Goal: Transaction & Acquisition: Book appointment/travel/reservation

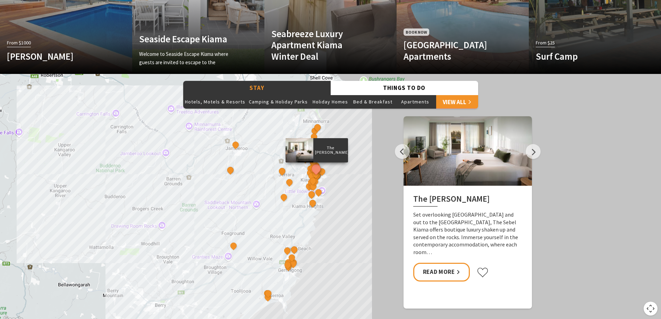
scroll to position [555, 0]
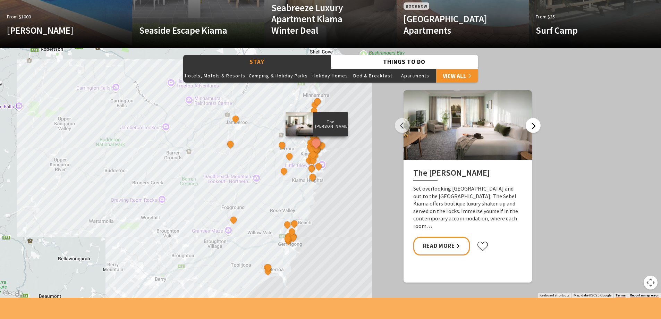
click at [536, 126] on button "Next" at bounding box center [533, 125] width 15 height 15
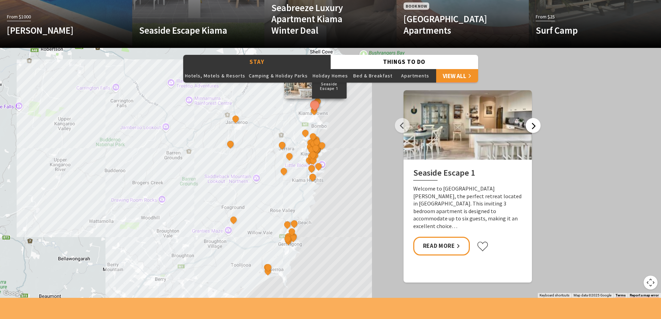
click at [536, 126] on button "Next" at bounding box center [533, 125] width 15 height 15
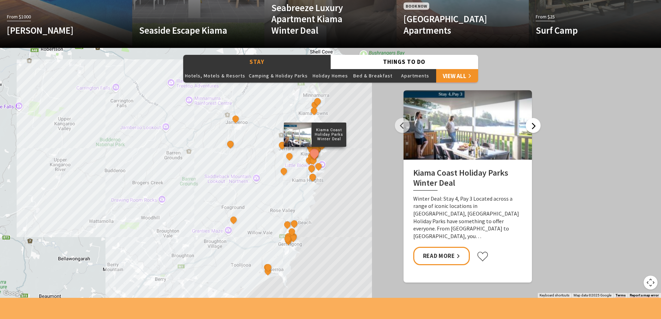
click at [536, 126] on button "Next" at bounding box center [533, 125] width 15 height 15
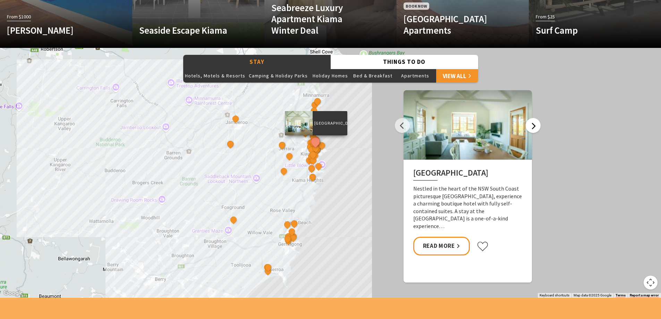
click at [536, 126] on button "Next" at bounding box center [533, 125] width 15 height 15
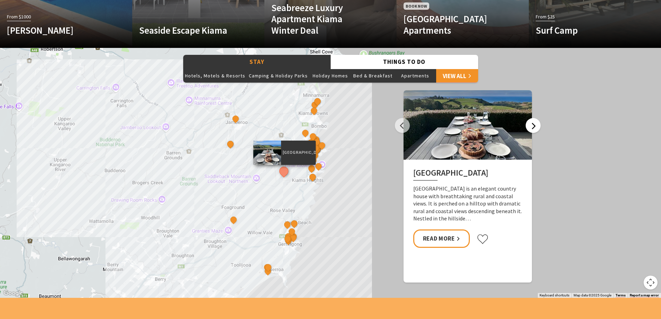
click at [536, 126] on button "Next" at bounding box center [533, 125] width 15 height 15
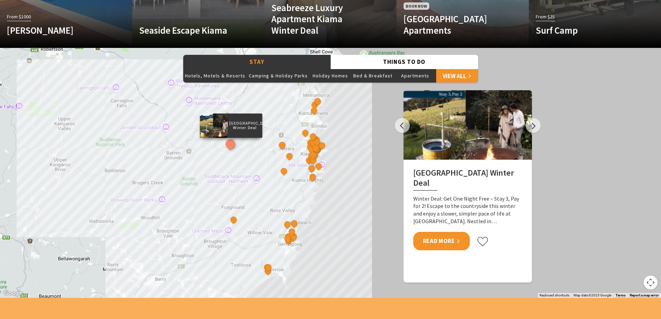
click at [457, 241] on link "Read More" at bounding box center [441, 241] width 57 height 18
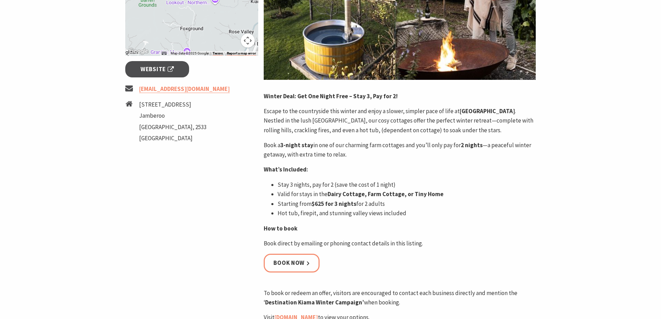
scroll to position [243, 0]
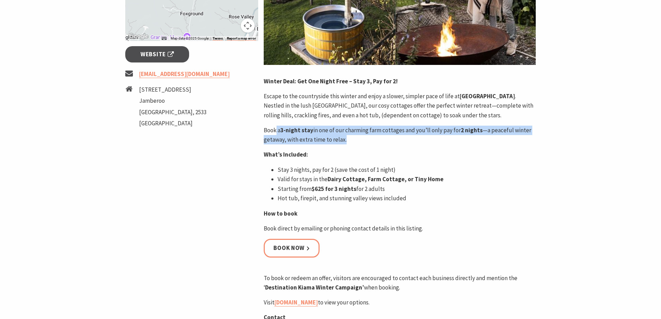
drag, startPoint x: 291, startPoint y: 131, endPoint x: 529, endPoint y: 140, distance: 238.8
click at [529, 140] on p "Book a 3-night stay in one of our charming farm cottages and you’ll only pay fo…" at bounding box center [400, 135] width 272 height 19
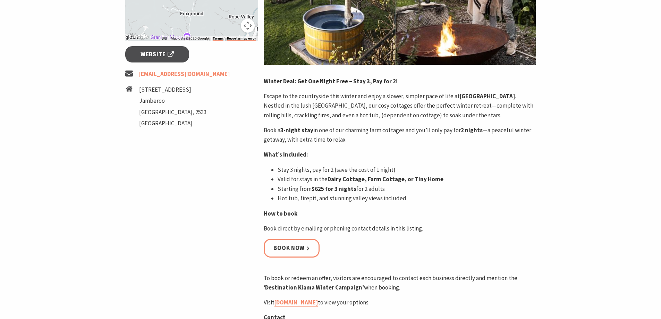
click at [524, 152] on p "What’s Included:" at bounding box center [400, 154] width 272 height 9
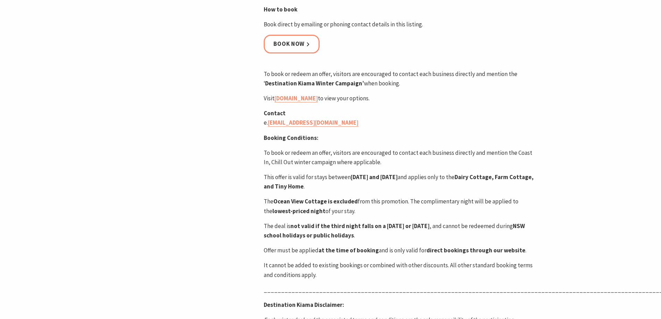
scroll to position [451, 0]
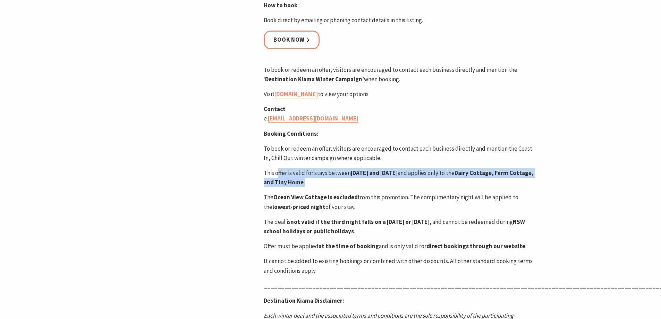
drag, startPoint x: 278, startPoint y: 174, endPoint x: 450, endPoint y: 180, distance: 172.1
click at [450, 180] on p "This offer is valid for stays between 1 June and 31 August 2025 and applies onl…" at bounding box center [400, 177] width 272 height 19
click at [448, 182] on p "This offer is valid for stays between 1 June and 31 August 2025 and applies onl…" at bounding box center [400, 177] width 272 height 19
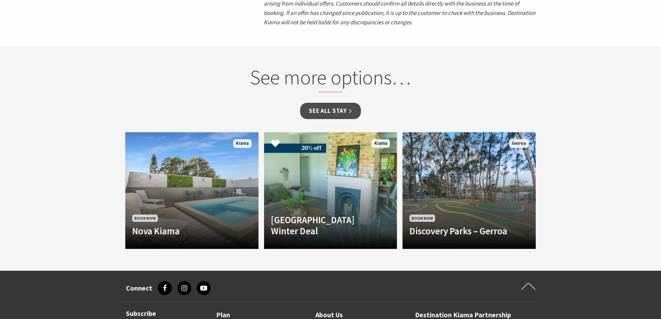
scroll to position [798, 0]
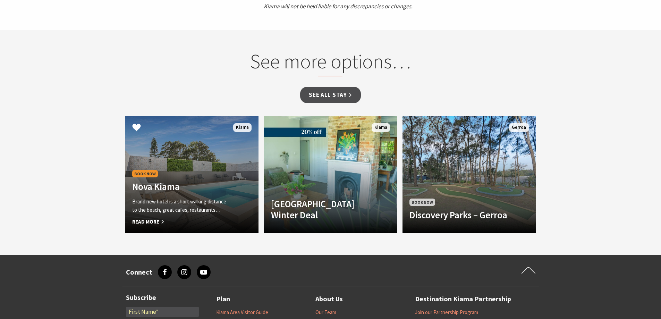
click at [158, 222] on span "Read More" at bounding box center [181, 222] width 99 height 8
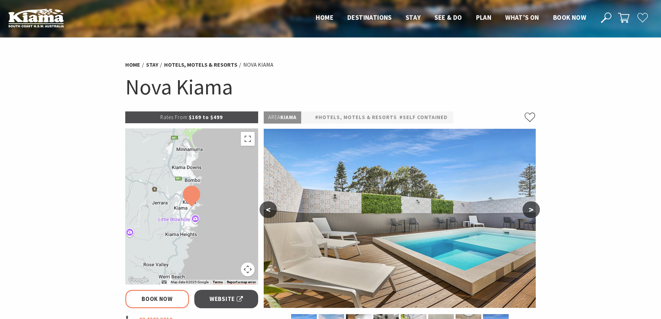
scroll to position [104, 0]
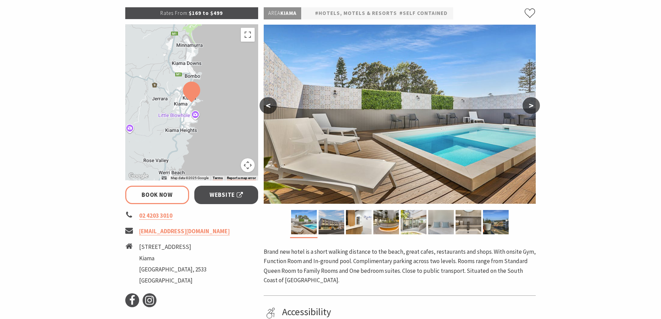
select select "3"
select select "2"
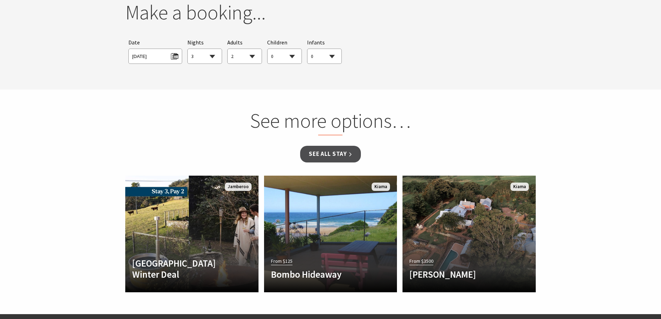
scroll to position [590, 0]
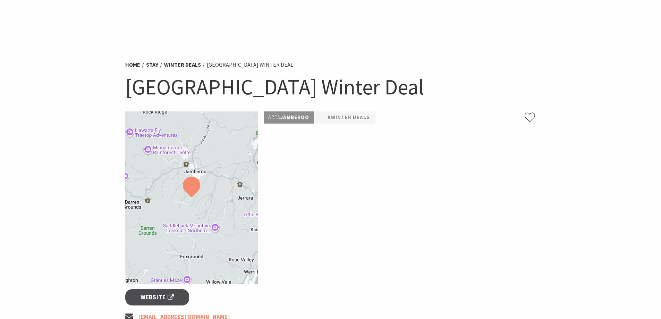
scroll to position [798, 0]
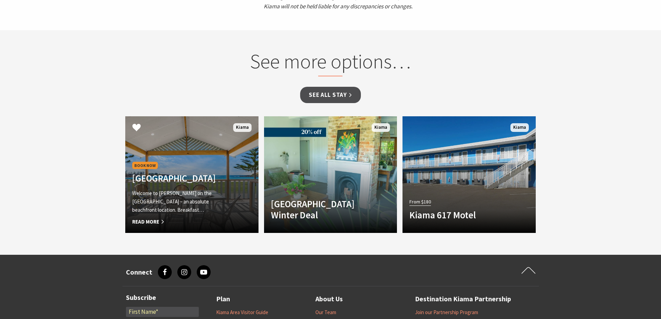
click at [155, 222] on span "Read More" at bounding box center [181, 222] width 99 height 8
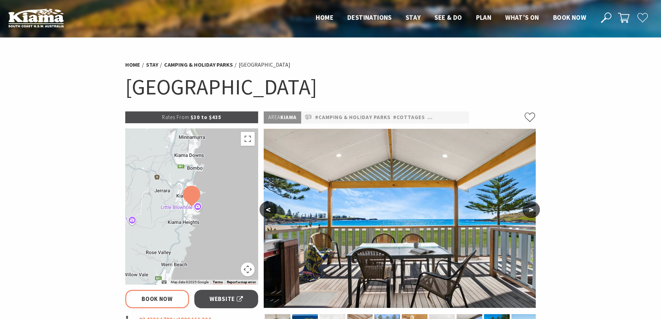
select select "3"
select select "2"
